Goal: Transaction & Acquisition: Purchase product/service

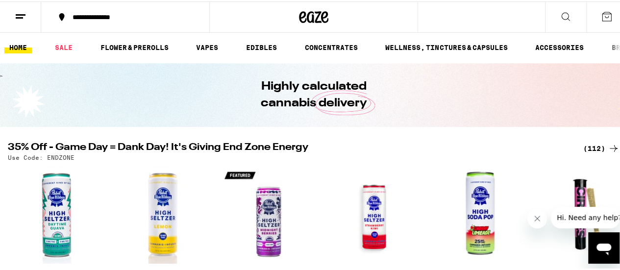
click at [594, 146] on div "(112)" at bounding box center [601, 147] width 36 height 12
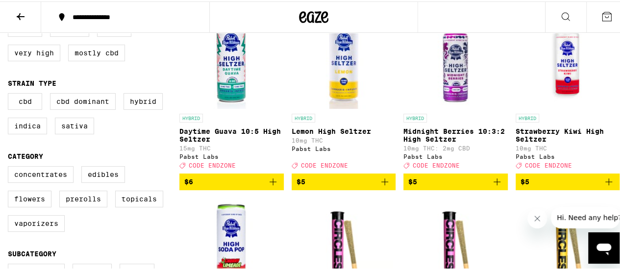
scroll to position [232, 0]
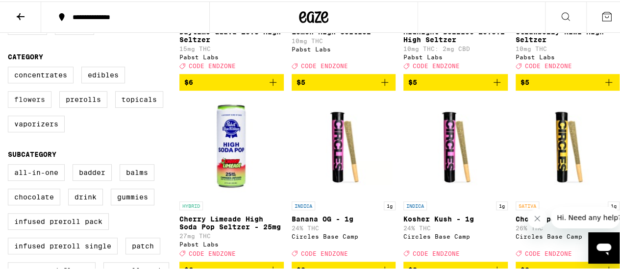
click at [41, 106] on label "Flowers" at bounding box center [30, 98] width 44 height 17
click at [10, 67] on input "Flowers" at bounding box center [10, 67] width 0 height 0
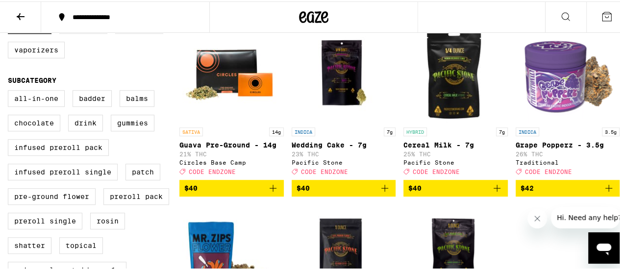
scroll to position [308, 0]
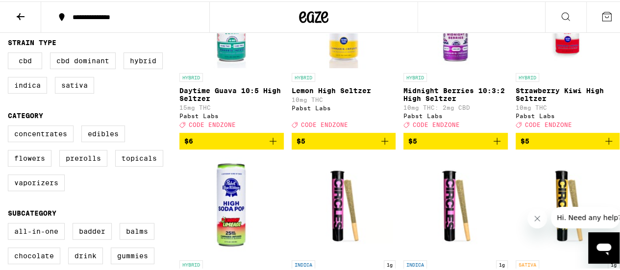
scroll to position [172, 0]
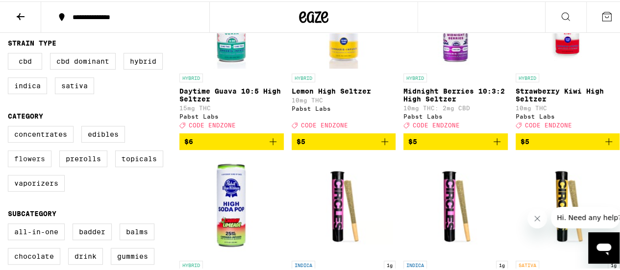
click at [23, 166] on label "Flowers" at bounding box center [30, 157] width 44 height 17
click at [10, 126] on input "Flowers" at bounding box center [10, 126] width 0 height 0
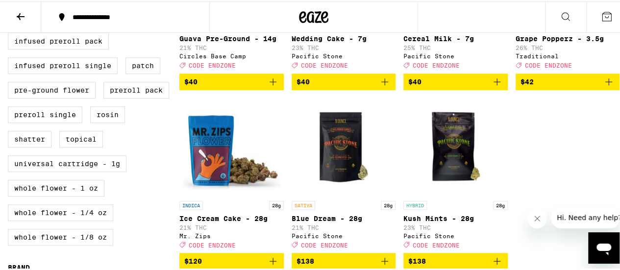
scroll to position [474, 0]
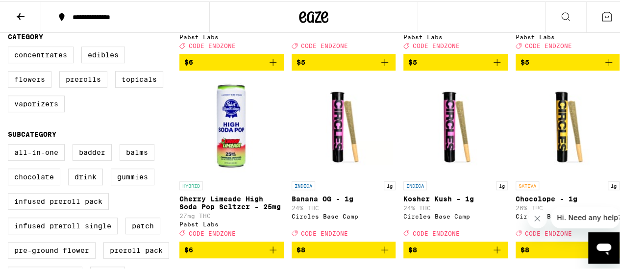
scroll to position [252, 0]
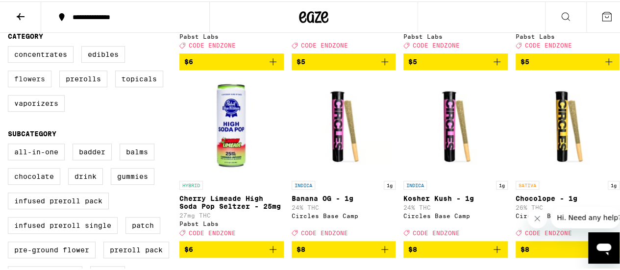
click at [27, 83] on label "Flowers" at bounding box center [30, 77] width 44 height 17
click at [10, 47] on input "Flowers" at bounding box center [10, 46] width 0 height 0
checkbox input "true"
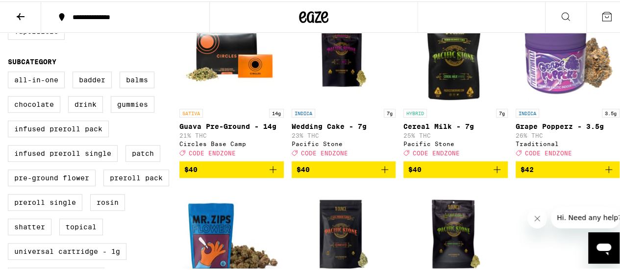
scroll to position [322, 0]
